Goal: Transaction & Acquisition: Purchase product/service

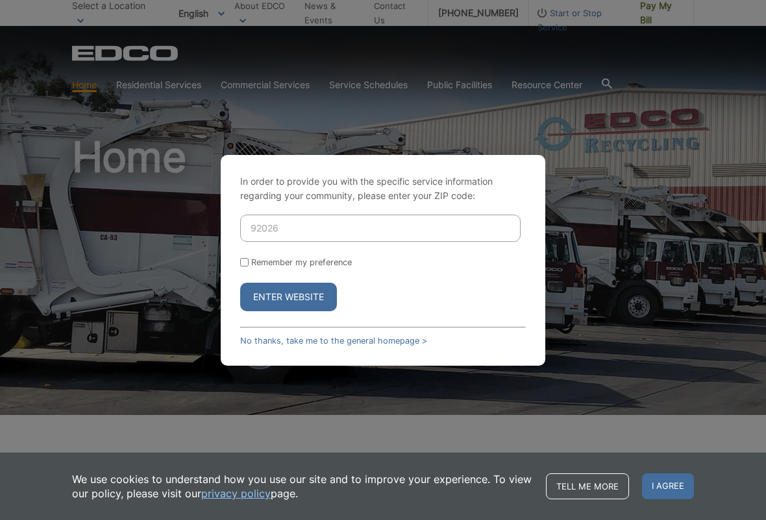
type input "92026"
click at [285, 293] on button "Enter Website" at bounding box center [288, 297] width 97 height 29
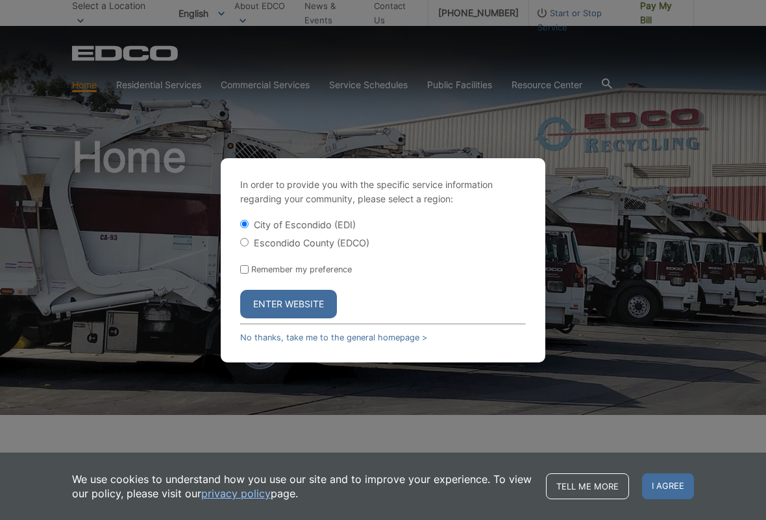
click at [243, 245] on input "Escondido County (EDCO)" at bounding box center [244, 242] width 8 height 8
radio input "true"
click at [289, 303] on button "Enter Website" at bounding box center [288, 304] width 97 height 29
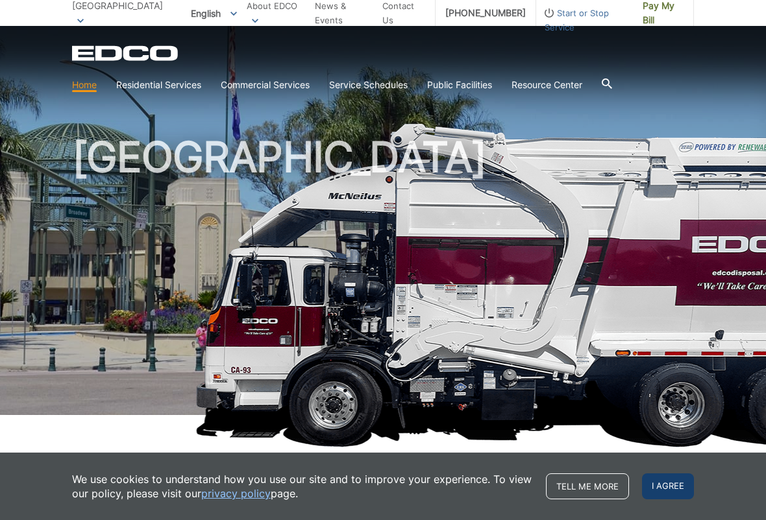
click at [664, 487] on span "I agree" at bounding box center [668, 487] width 52 height 26
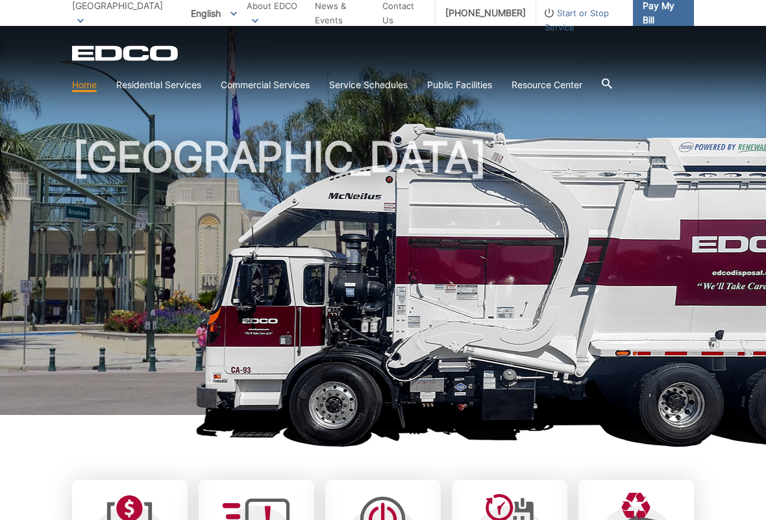
click at [651, 10] on span "Pay My Bill" at bounding box center [662, 13] width 41 height 29
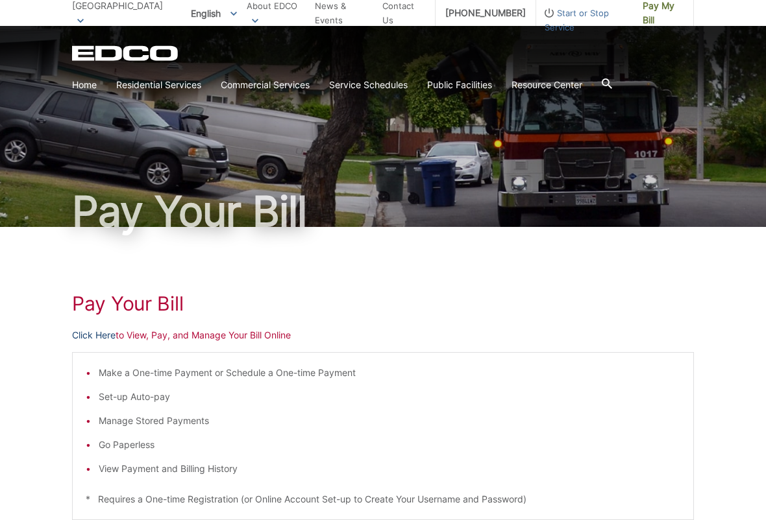
click at [102, 337] on link "Click Here" at bounding box center [93, 335] width 43 height 14
